Goal: Task Accomplishment & Management: Manage account settings

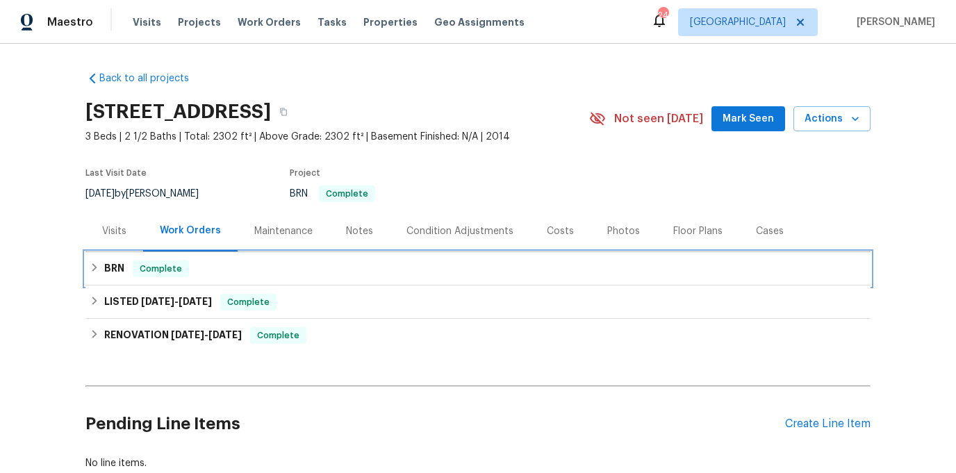
click at [229, 273] on div "BRN Complete" at bounding box center [478, 269] width 777 height 17
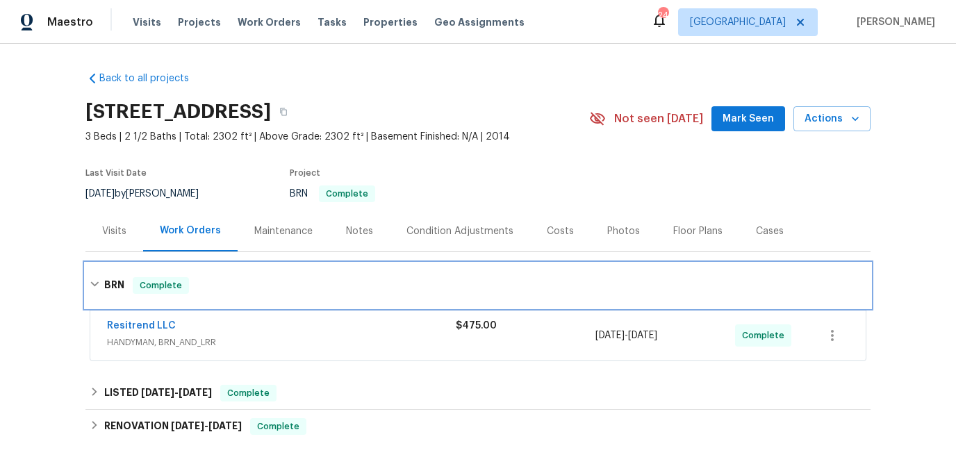
scroll to position [97, 0]
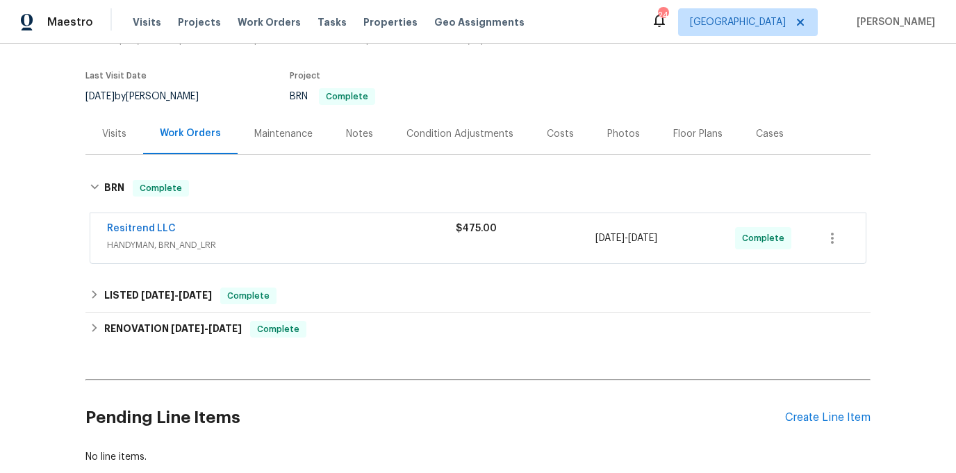
click at [222, 248] on span "HANDYMAN, BRN_AND_LRR" at bounding box center [281, 245] width 349 height 14
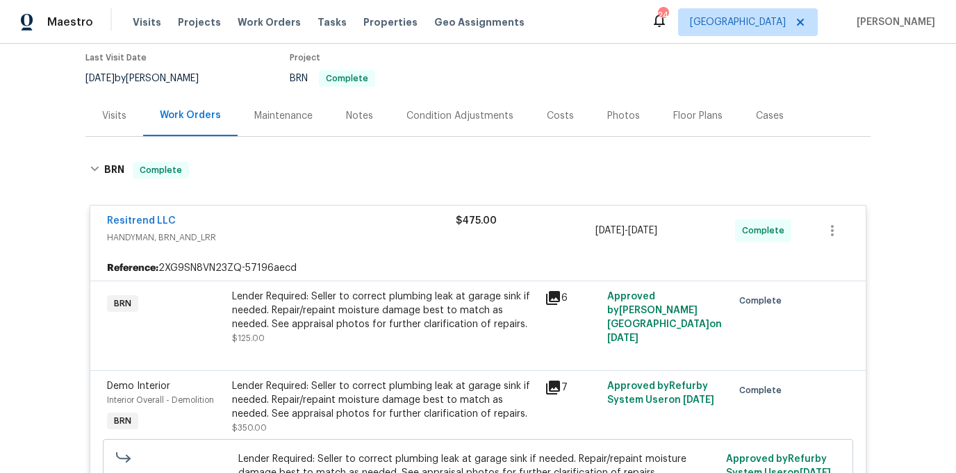
scroll to position [117, 0]
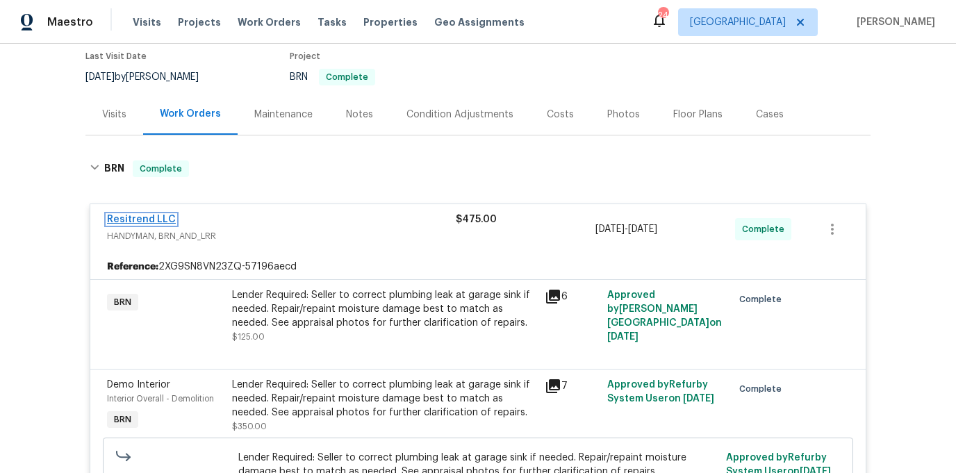
click at [147, 215] on link "Resitrend LLC" at bounding box center [141, 220] width 69 height 10
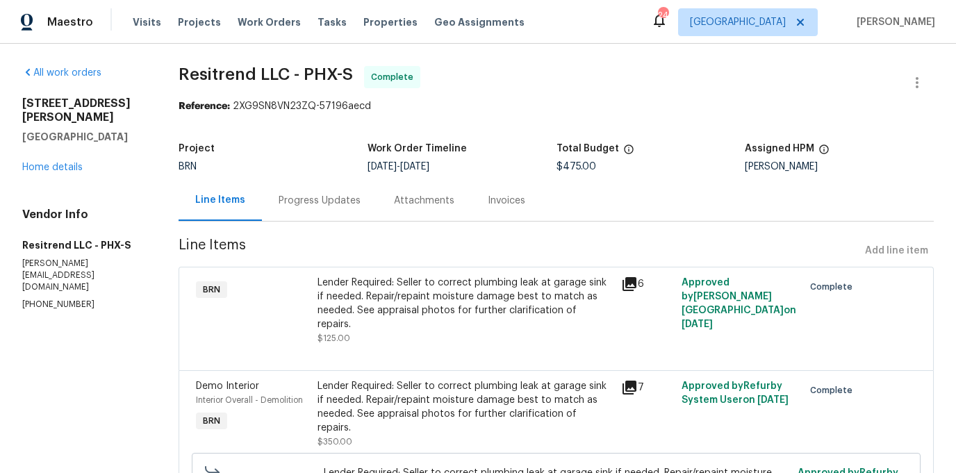
click at [505, 208] on div "Invoices" at bounding box center [506, 200] width 71 height 41
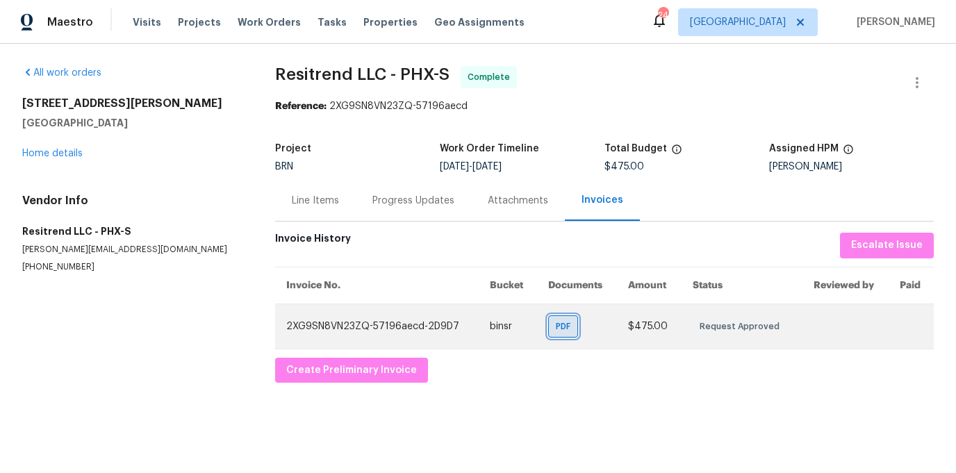
click at [576, 325] on div "PDF" at bounding box center [563, 327] width 30 height 22
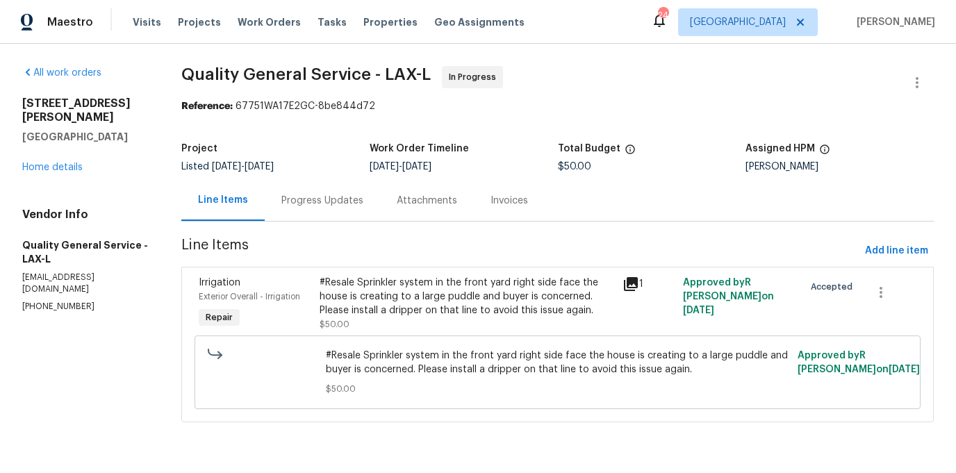
click at [325, 211] on div "Progress Updates" at bounding box center [322, 200] width 115 height 41
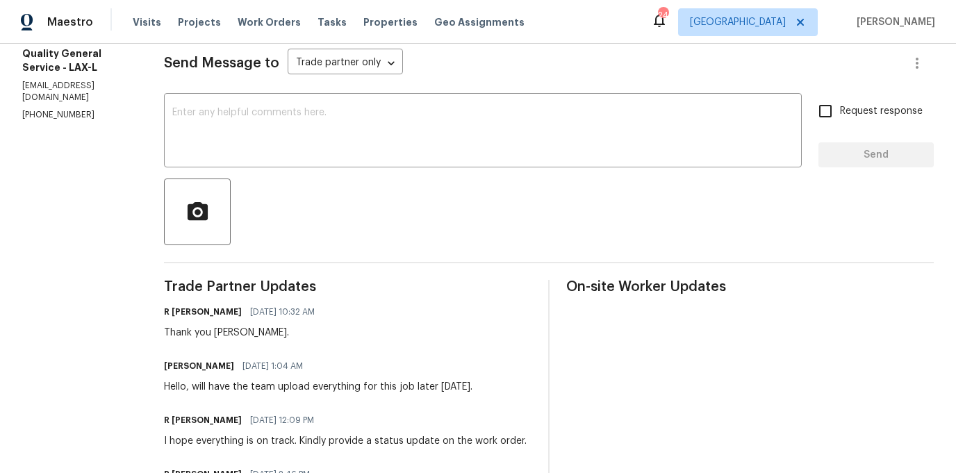
scroll to position [126, 0]
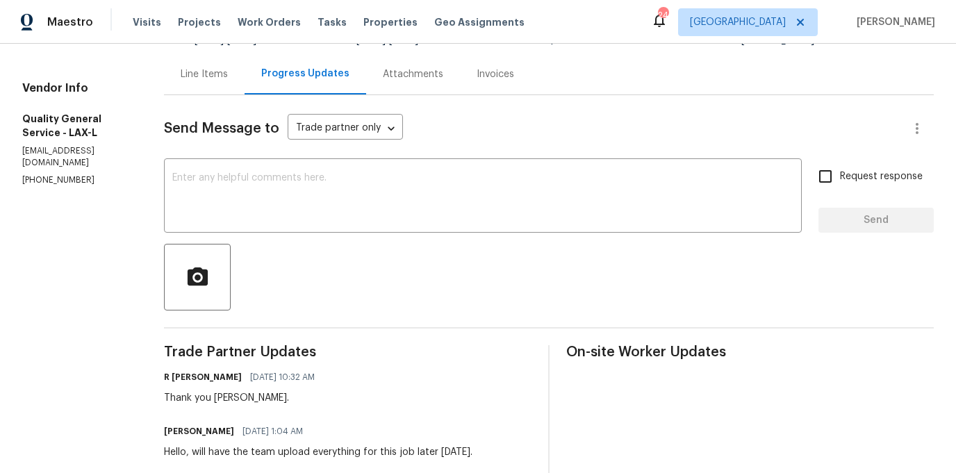
click at [215, 83] on div "Line Items" at bounding box center [204, 74] width 81 height 41
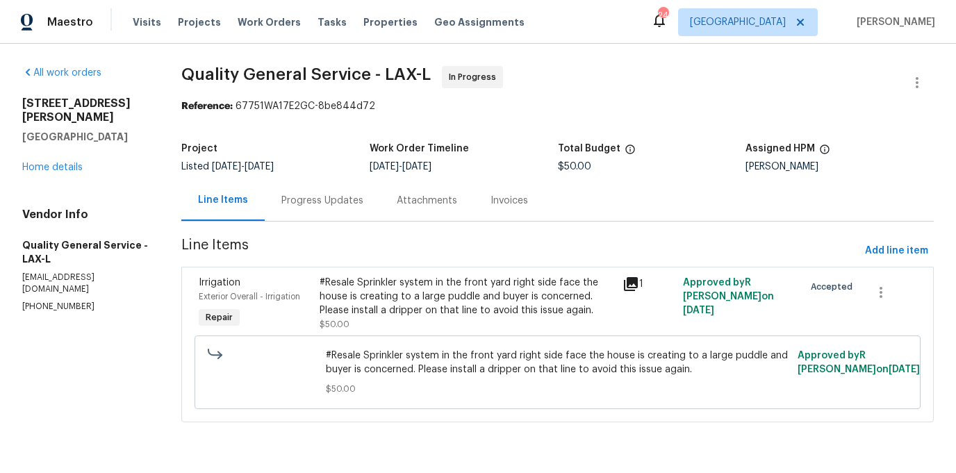
click at [439, 200] on div "Attachments" at bounding box center [427, 201] width 60 height 14
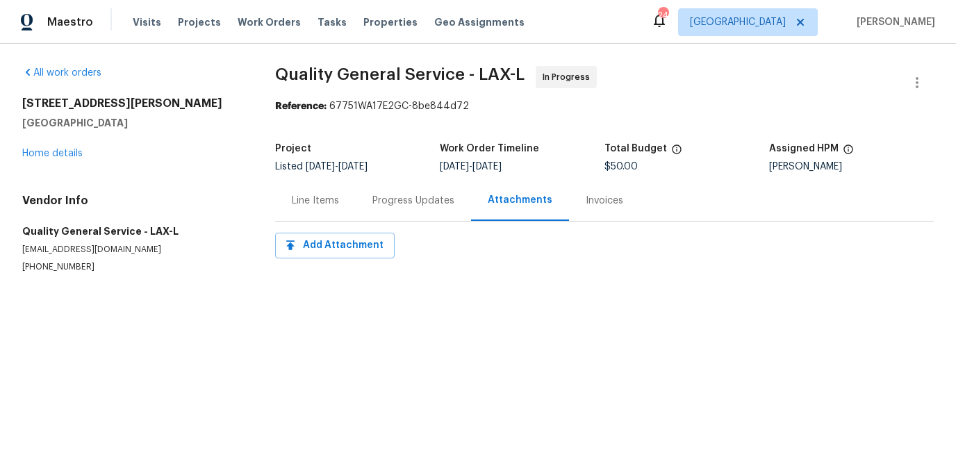
click at [316, 215] on div "Line Items" at bounding box center [315, 200] width 81 height 41
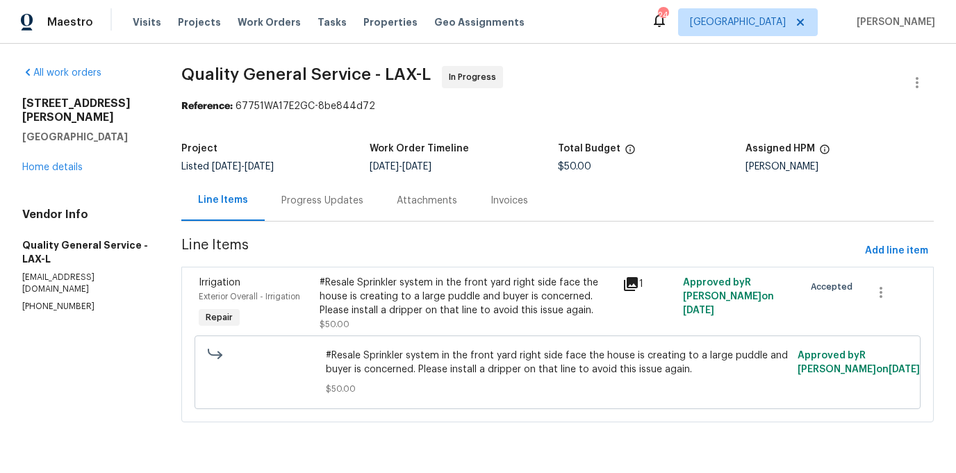
click at [259, 297] on span "Exterior Overall - Irrigation" at bounding box center [249, 297] width 101 height 8
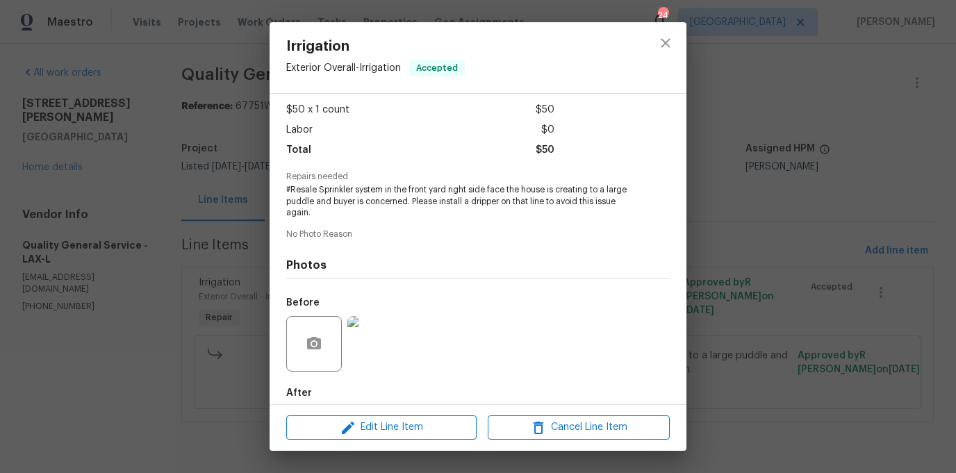
scroll to position [143, 0]
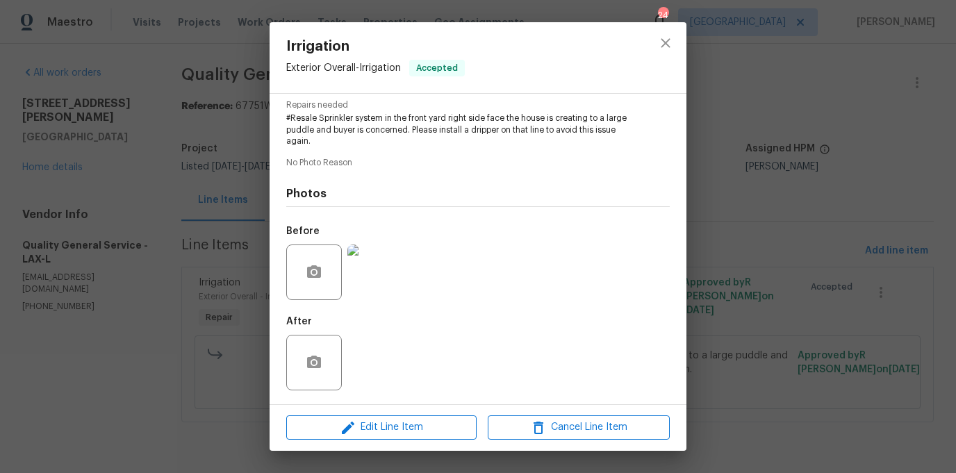
click at [771, 131] on div "Irrigation Exterior Overall - Irrigation Accepted Vendor Quality General Servic…" at bounding box center [478, 236] width 956 height 473
